Goal: Find specific page/section: Find specific page/section

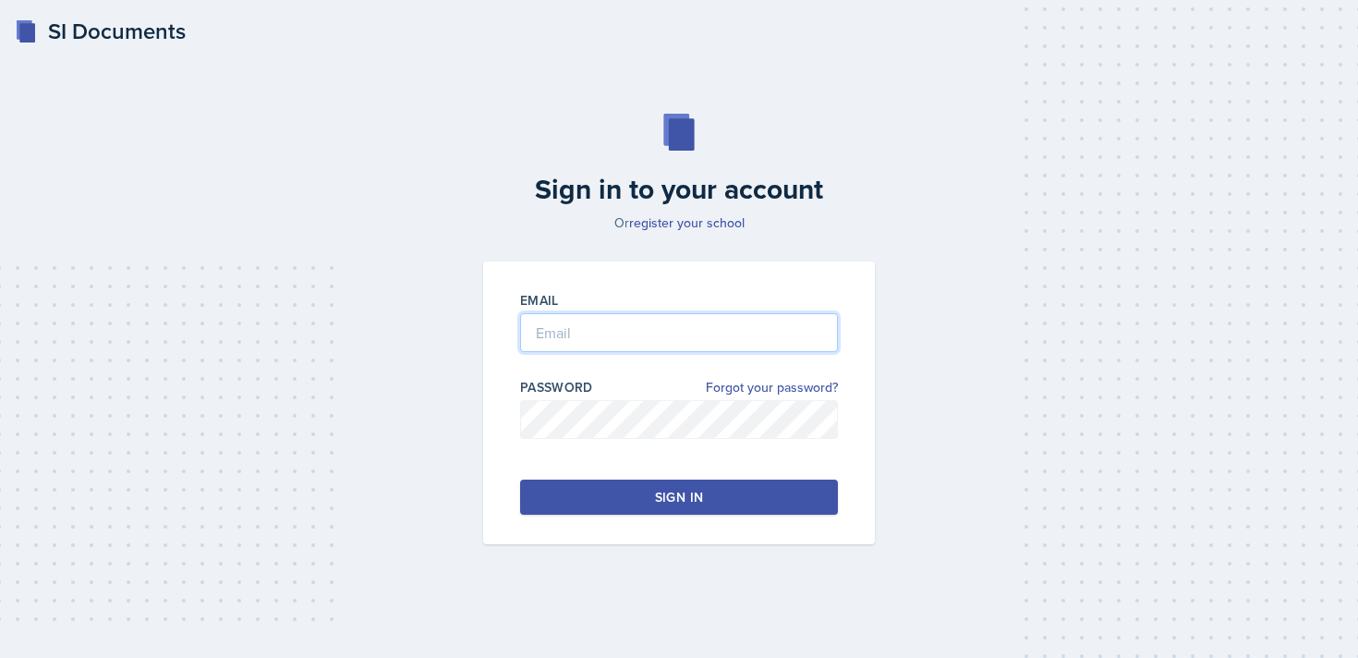
click at [572, 330] on input "email" at bounding box center [679, 332] width 318 height 39
type input "[EMAIL_ADDRESS][DOMAIN_NAME]"
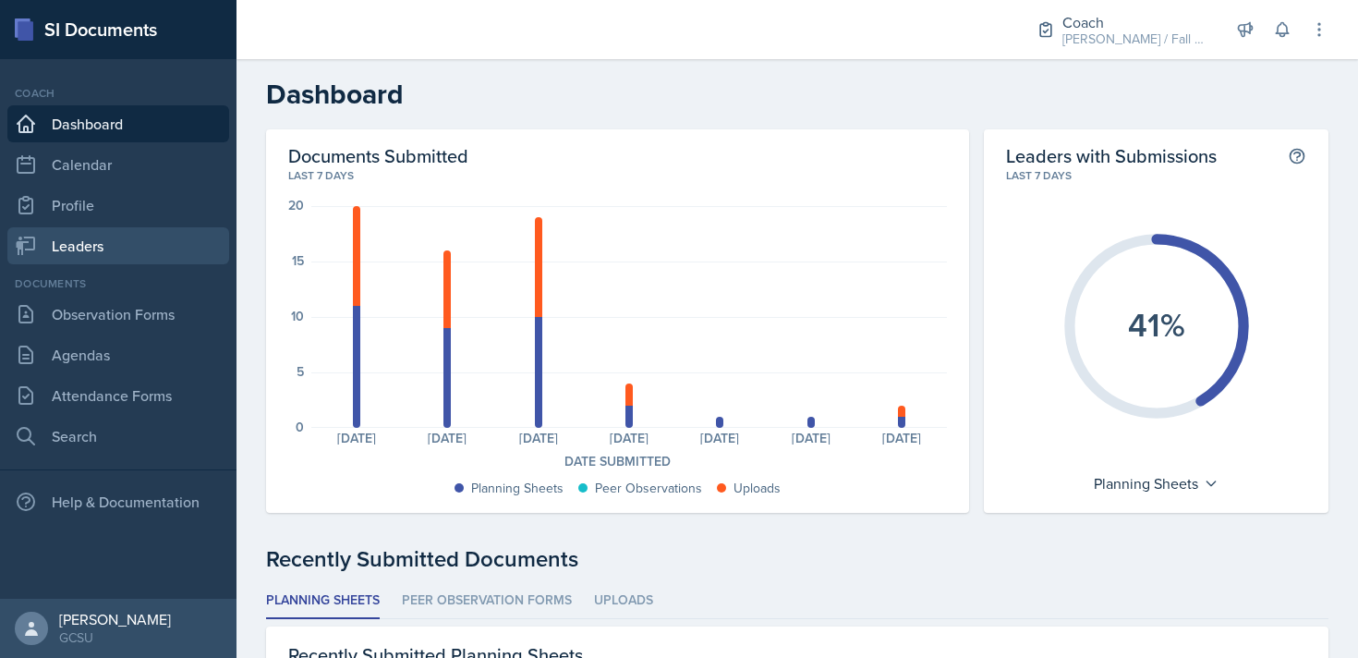
click at [95, 233] on link "Leaders" at bounding box center [118, 245] width 222 height 37
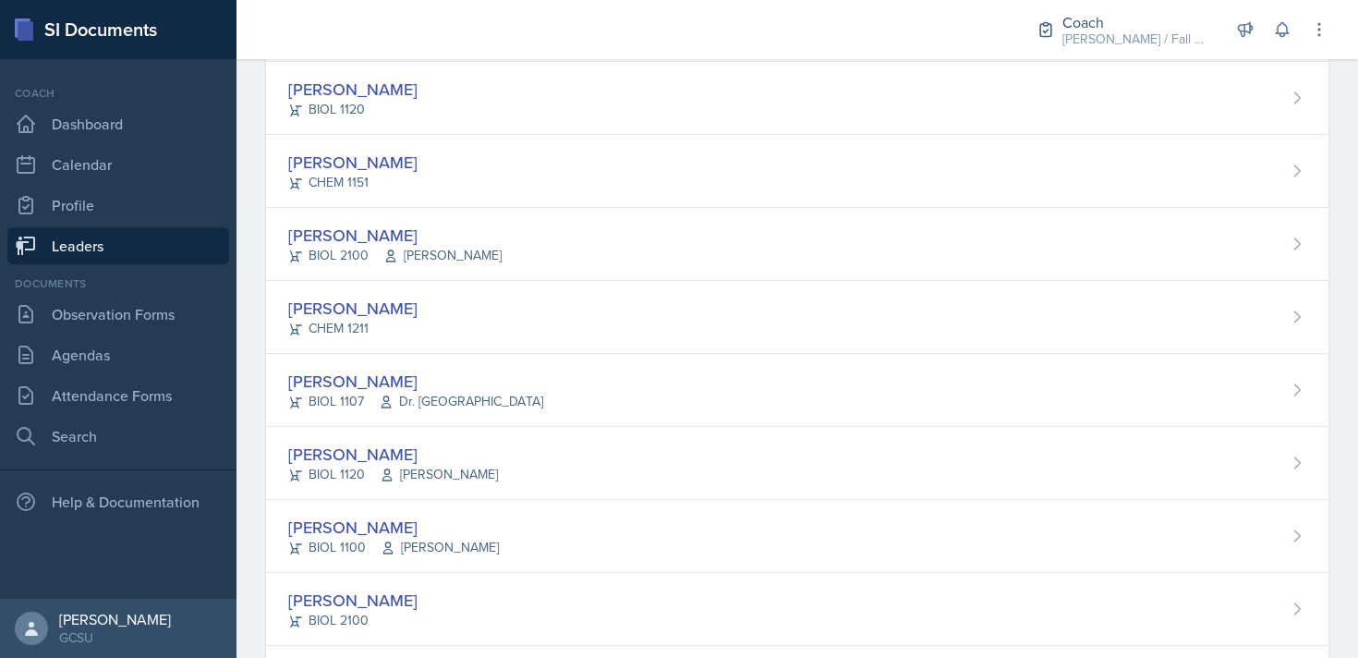
scroll to position [528, 0]
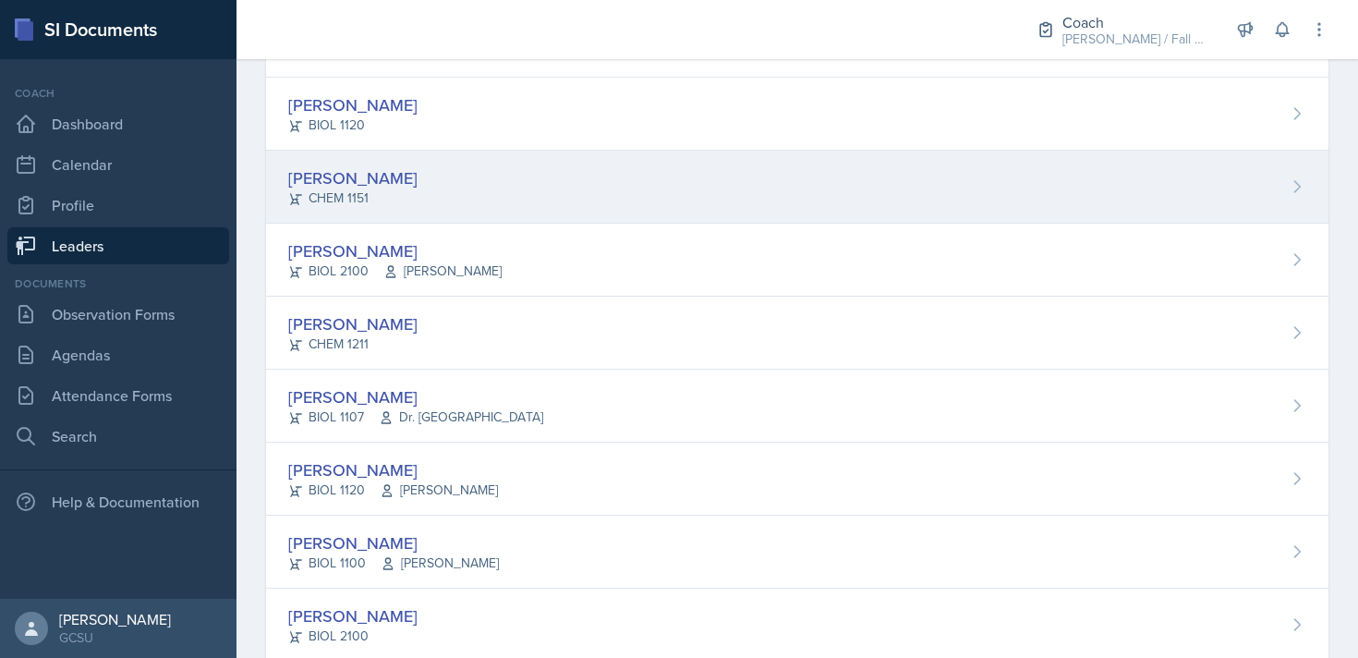
click at [452, 192] on div "[PERSON_NAME] CHEM 1151" at bounding box center [797, 187] width 1063 height 73
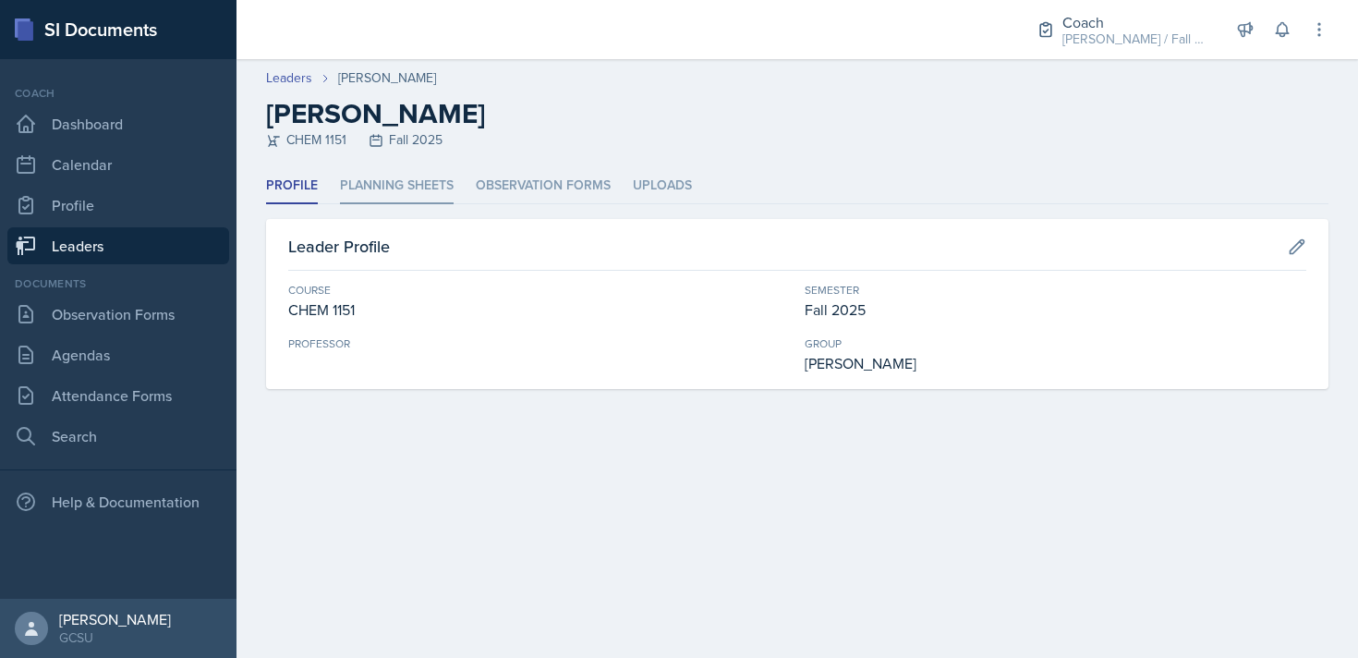
click at [407, 189] on li "Planning Sheets" at bounding box center [397, 186] width 114 height 36
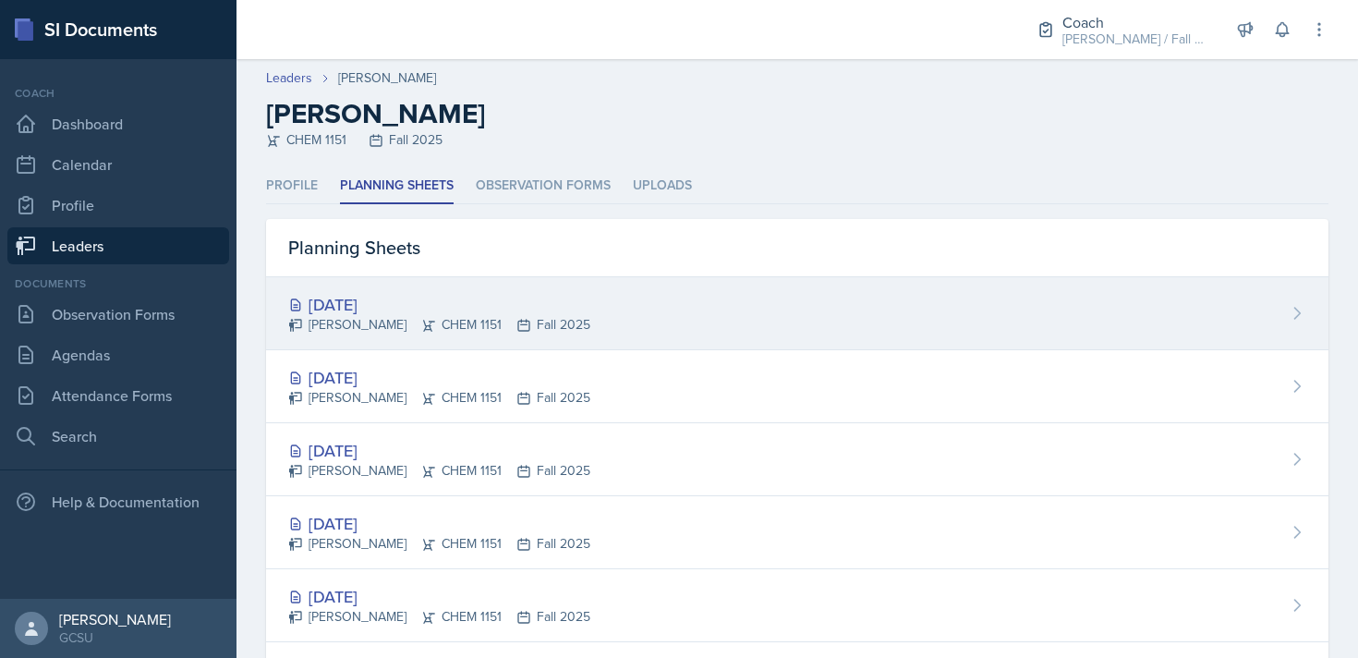
click at [543, 303] on div "[DATE]" at bounding box center [439, 304] width 302 height 25
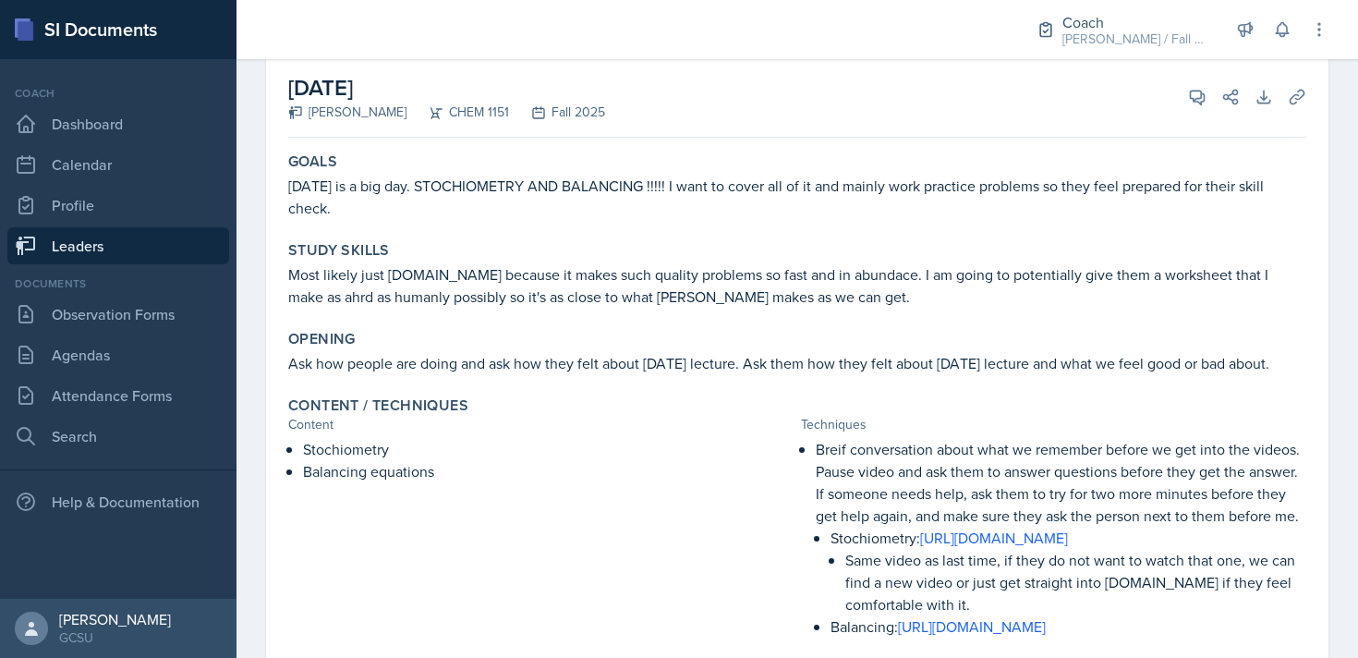
scroll to position [273, 0]
